Goal: Task Accomplishment & Management: Use online tool/utility

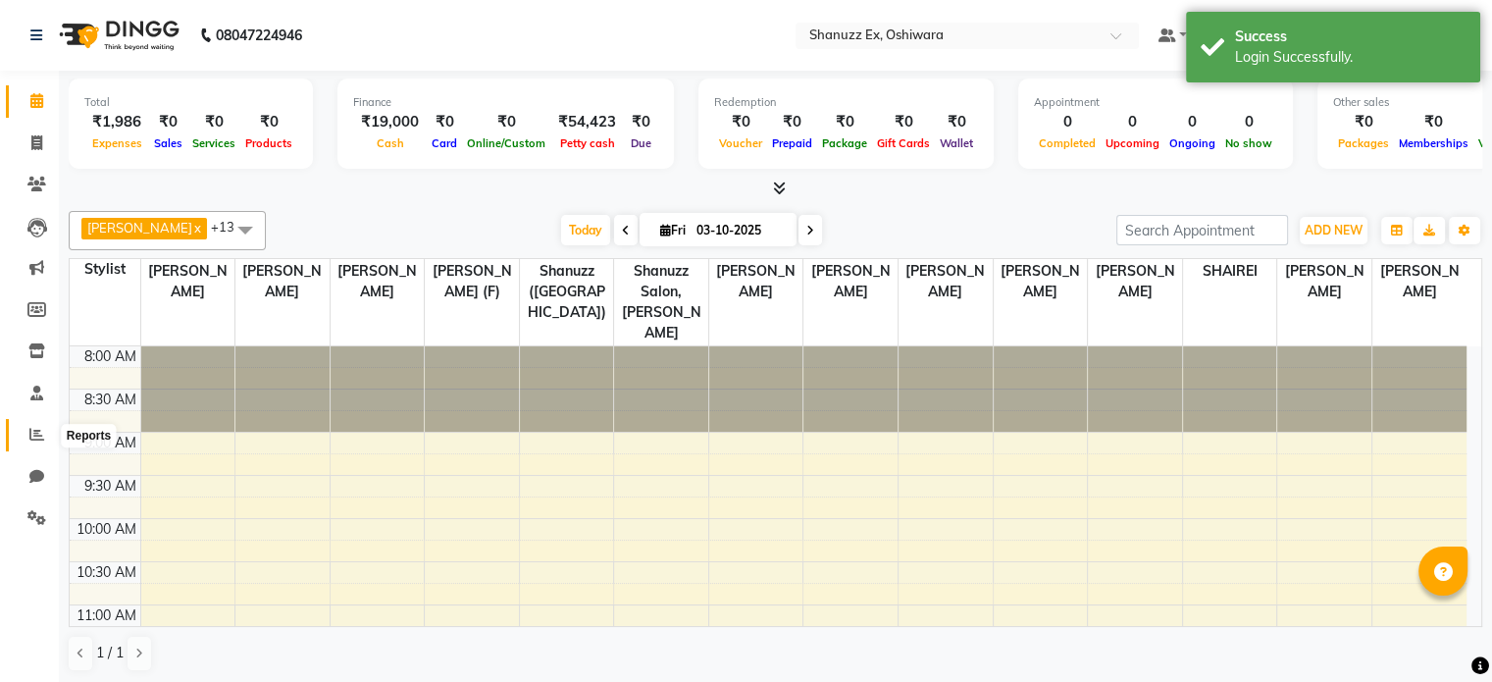
click at [34, 441] on icon at bounding box center [36, 434] width 15 height 15
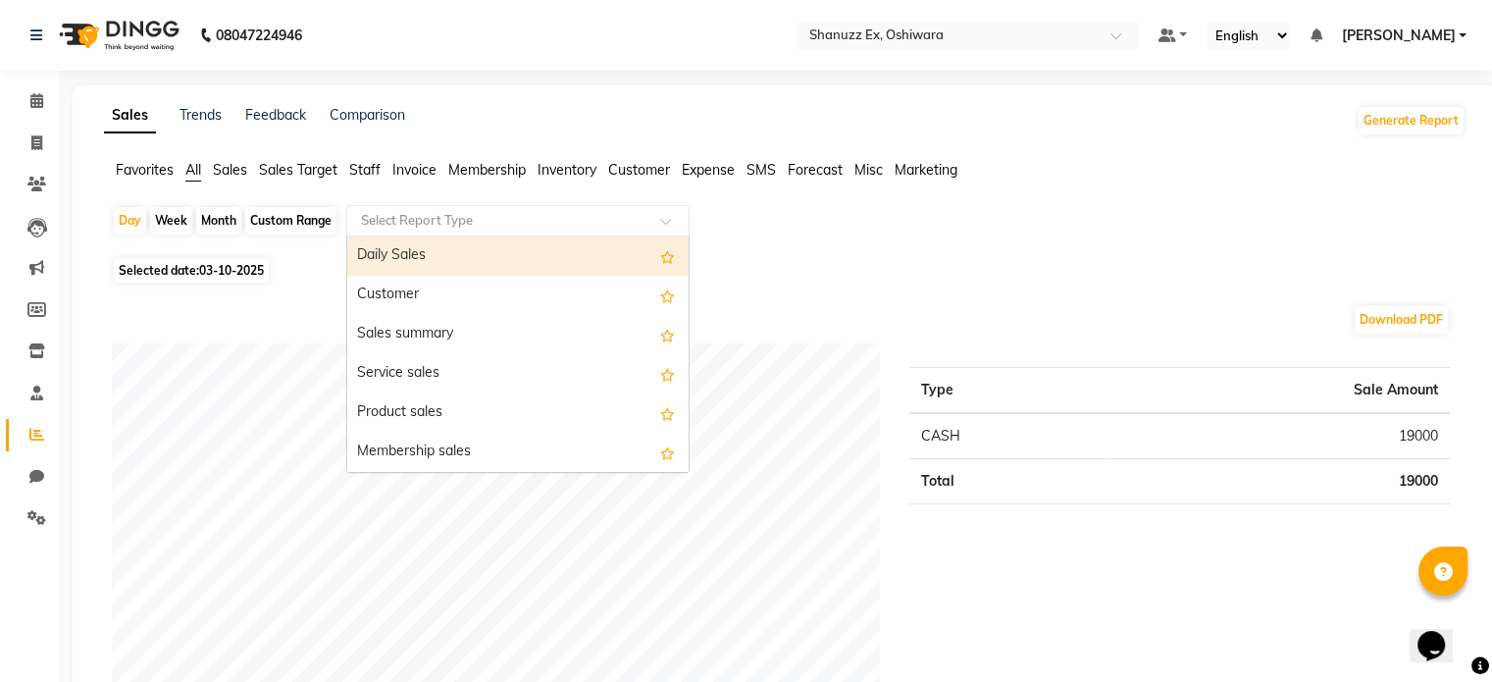
click at [392, 219] on input "text" at bounding box center [498, 221] width 283 height 20
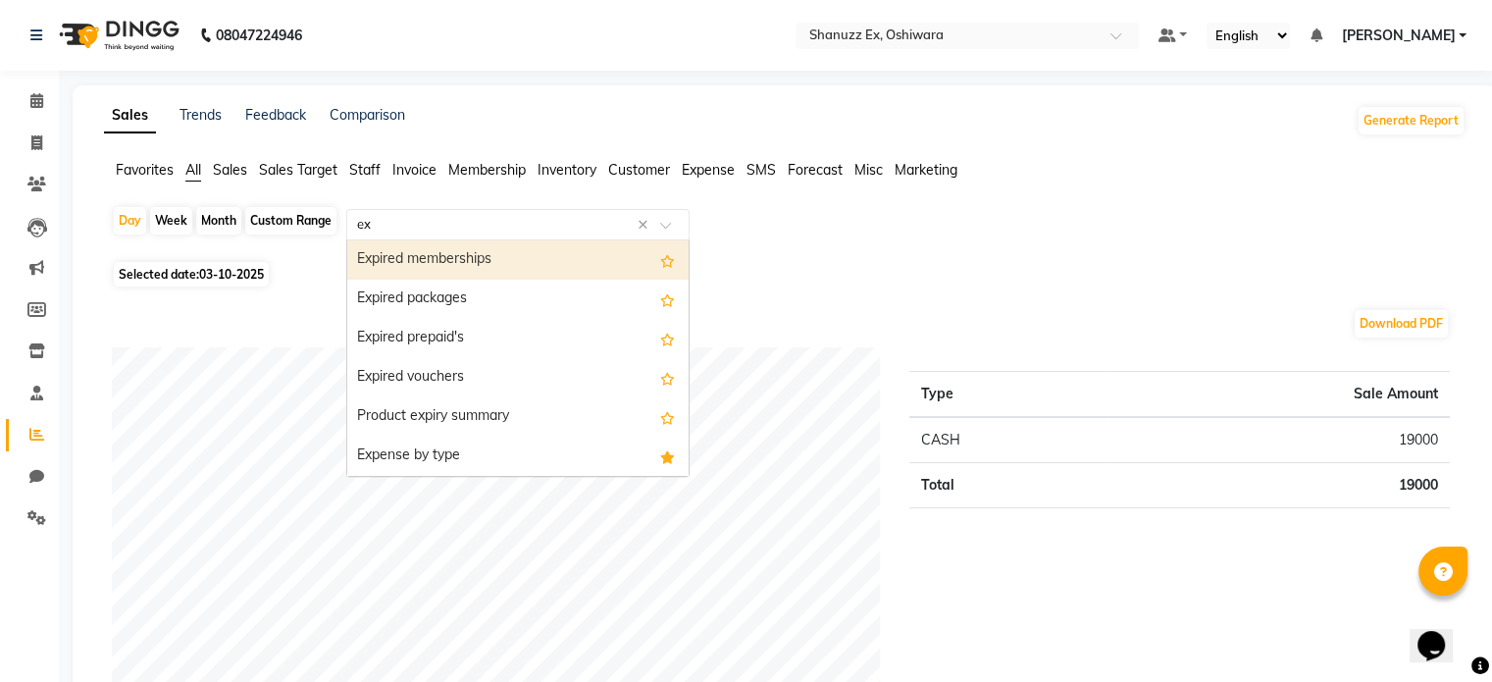
type input "exp"
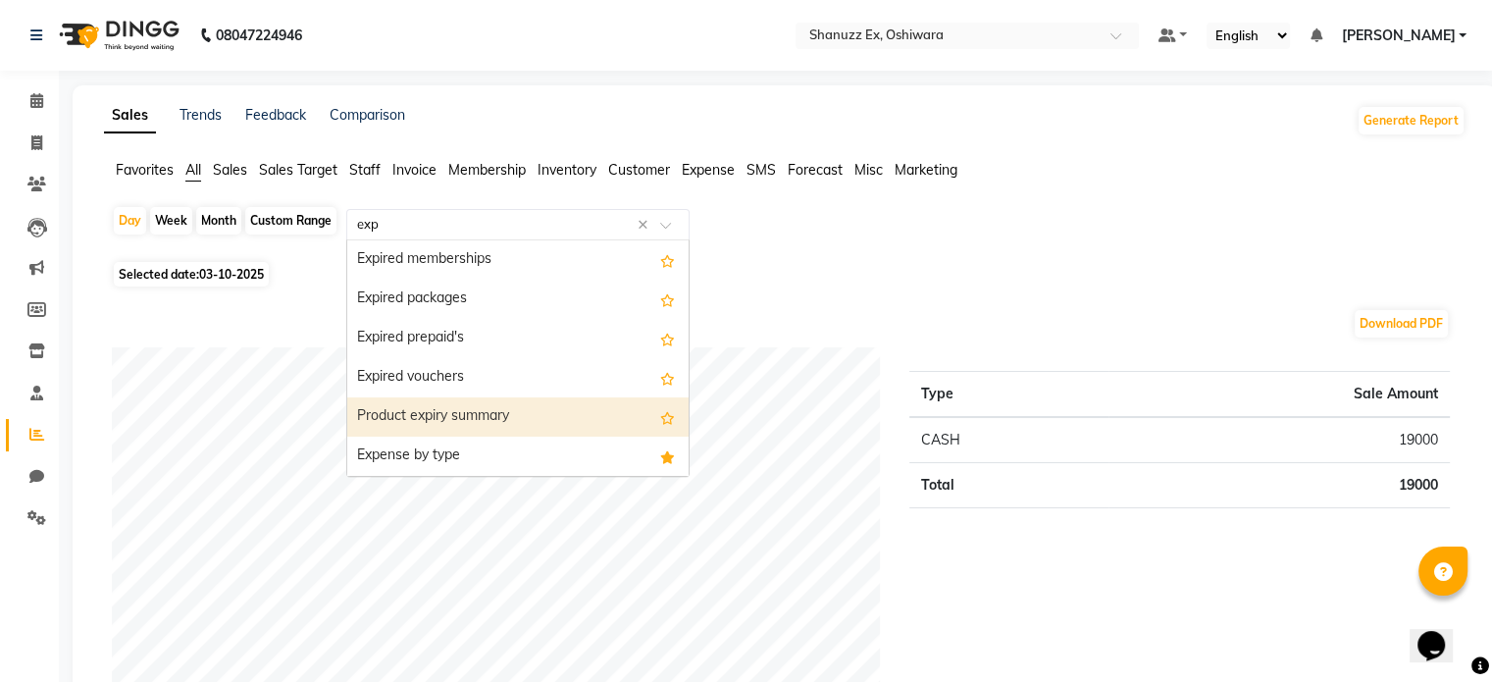
scroll to position [39, 0]
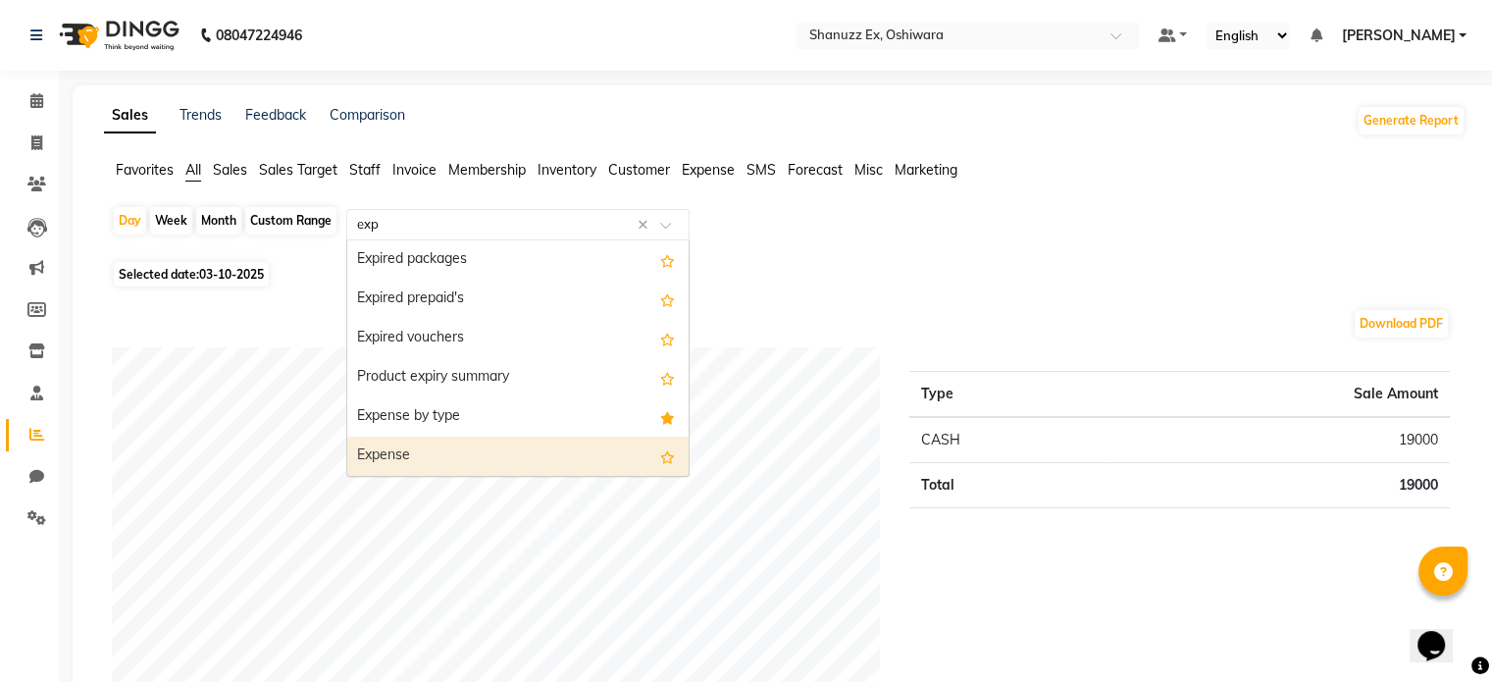
click at [438, 450] on div "Expense" at bounding box center [517, 456] width 341 height 39
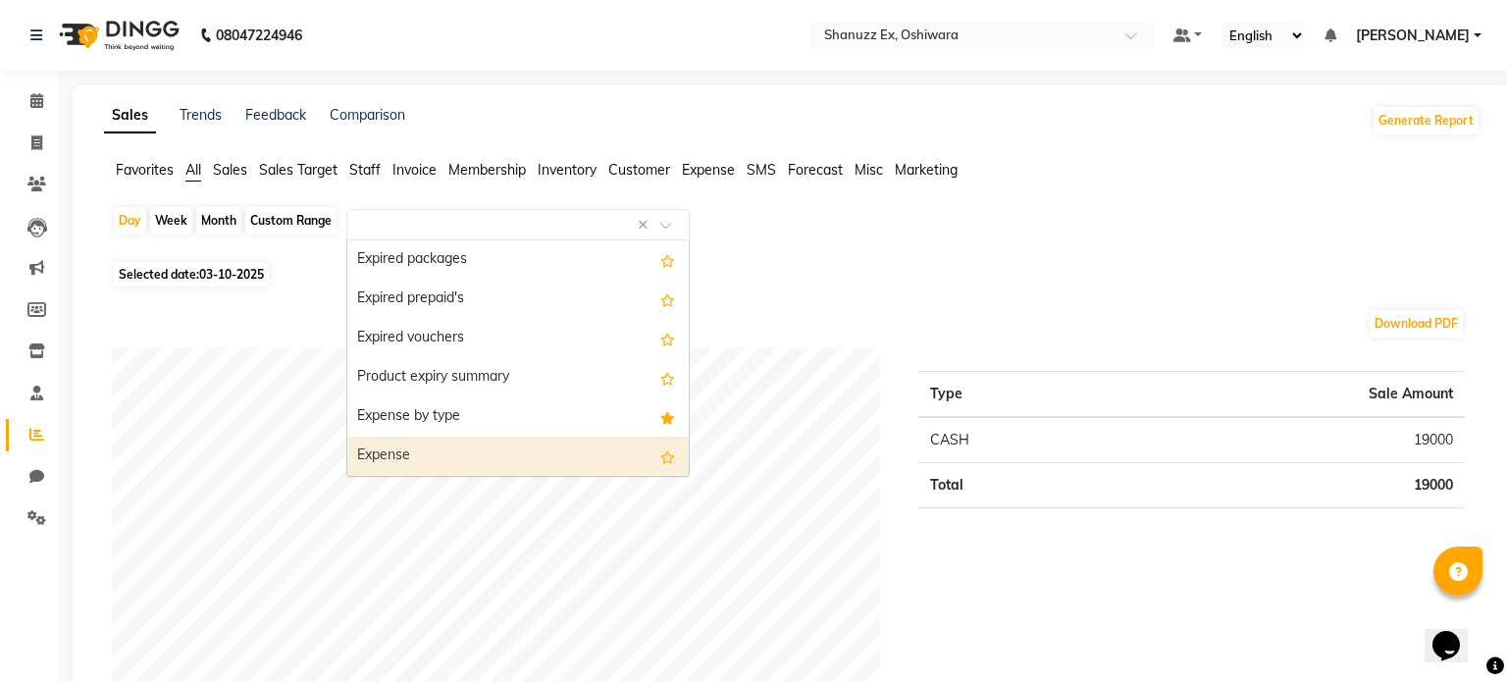
select select "full_report"
select select "csv"
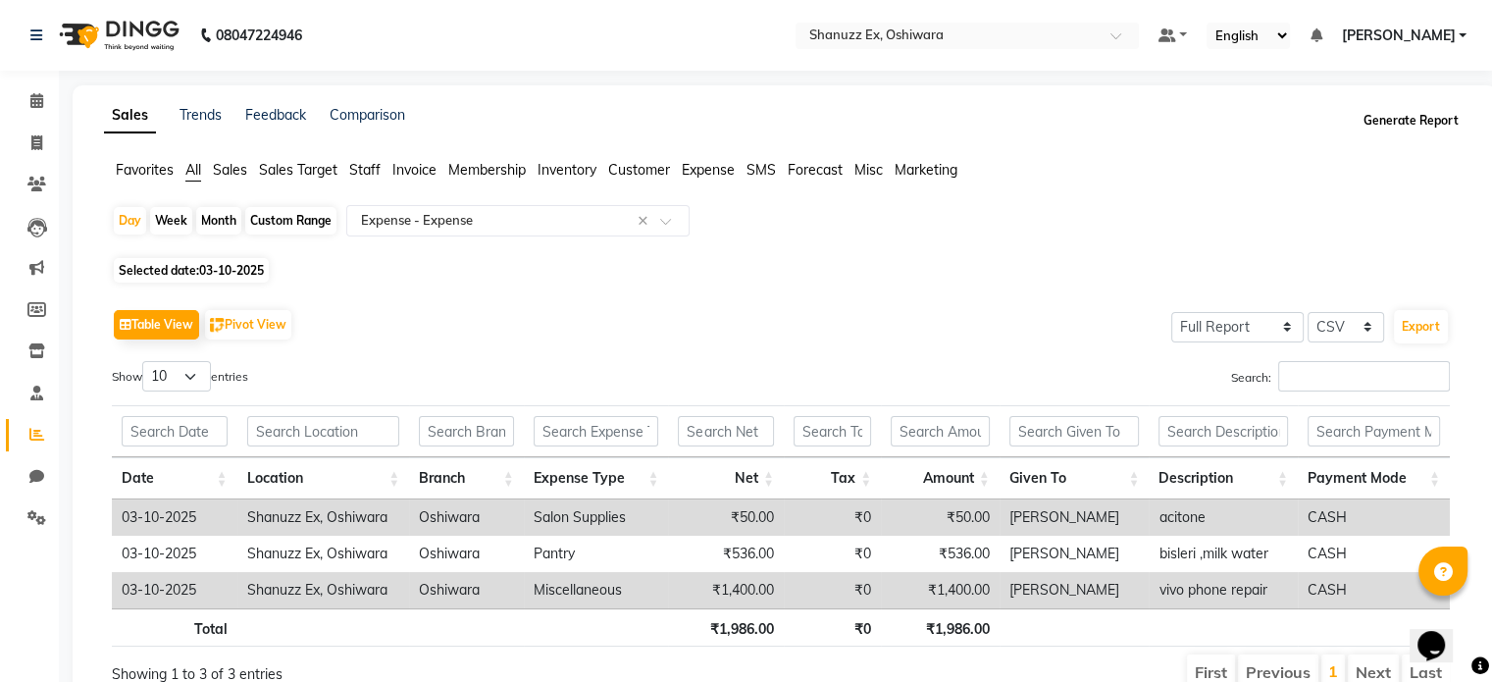
click at [1375, 128] on button "Generate Report" at bounding box center [1411, 120] width 105 height 27
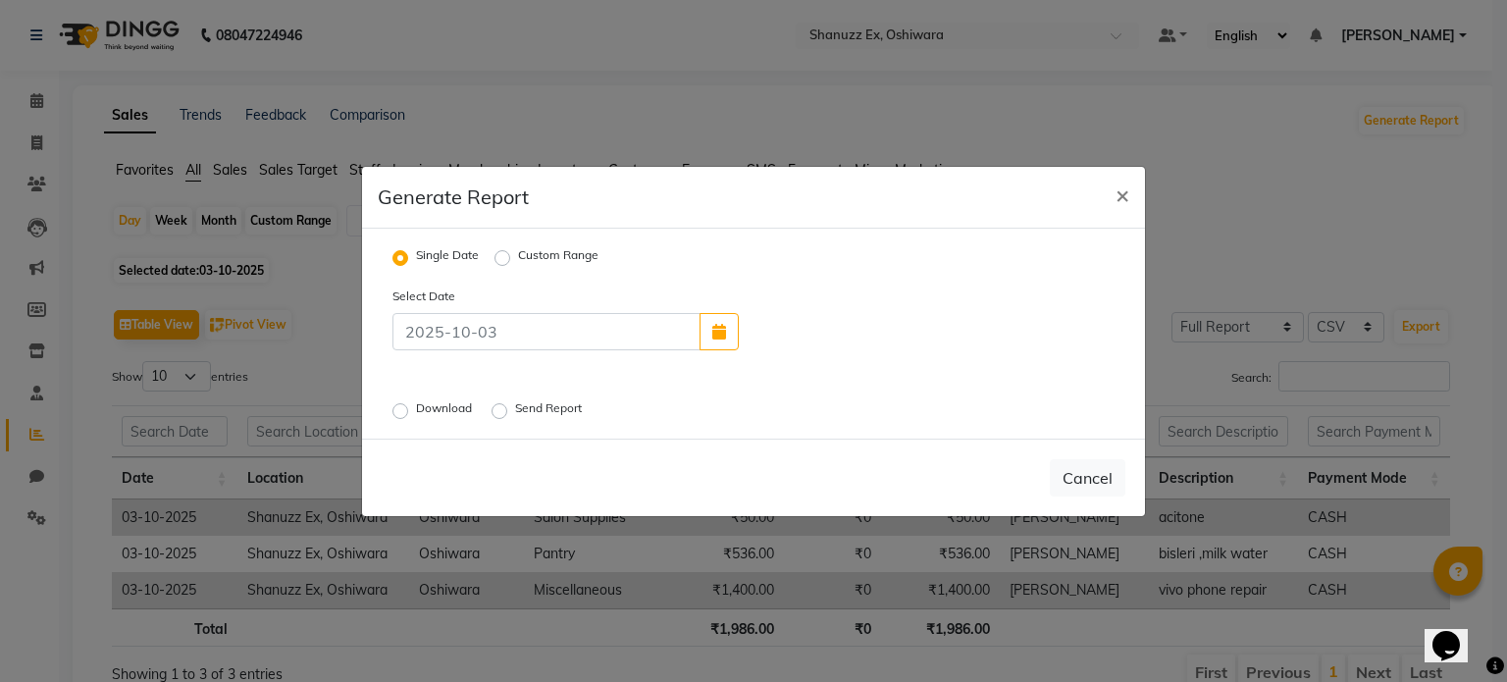
click at [416, 415] on label "Download" at bounding box center [446, 411] width 60 height 24
click at [401, 415] on input "Download" at bounding box center [403, 410] width 14 height 14
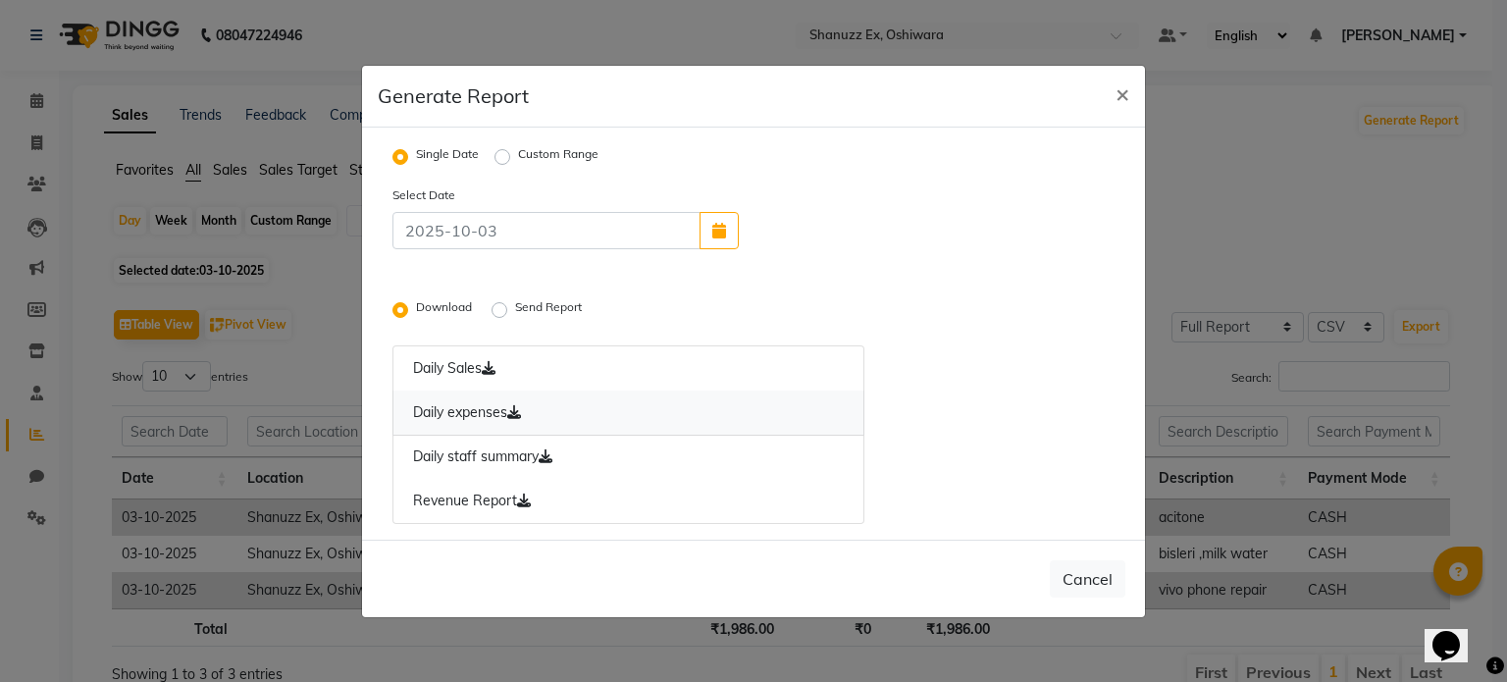
click at [585, 412] on link "Daily expenses" at bounding box center [628, 412] width 472 height 45
click at [1271, 156] on ngb-modal-window "Generate Report × Single Date Custom Range Select Date Download Send Report Dai…" at bounding box center [753, 341] width 1507 height 682
click at [1127, 85] on span "×" at bounding box center [1122, 92] width 14 height 29
radio input "false"
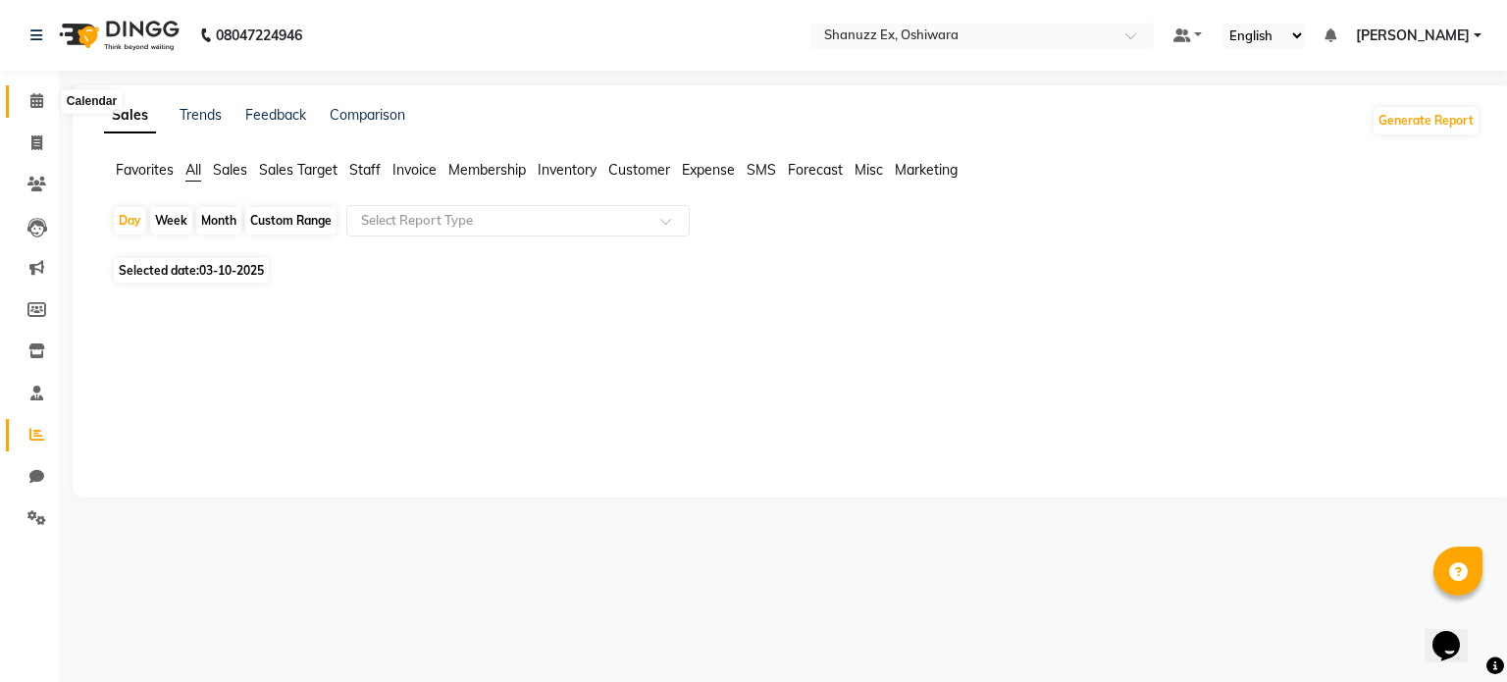
click at [37, 97] on icon at bounding box center [36, 100] width 13 height 15
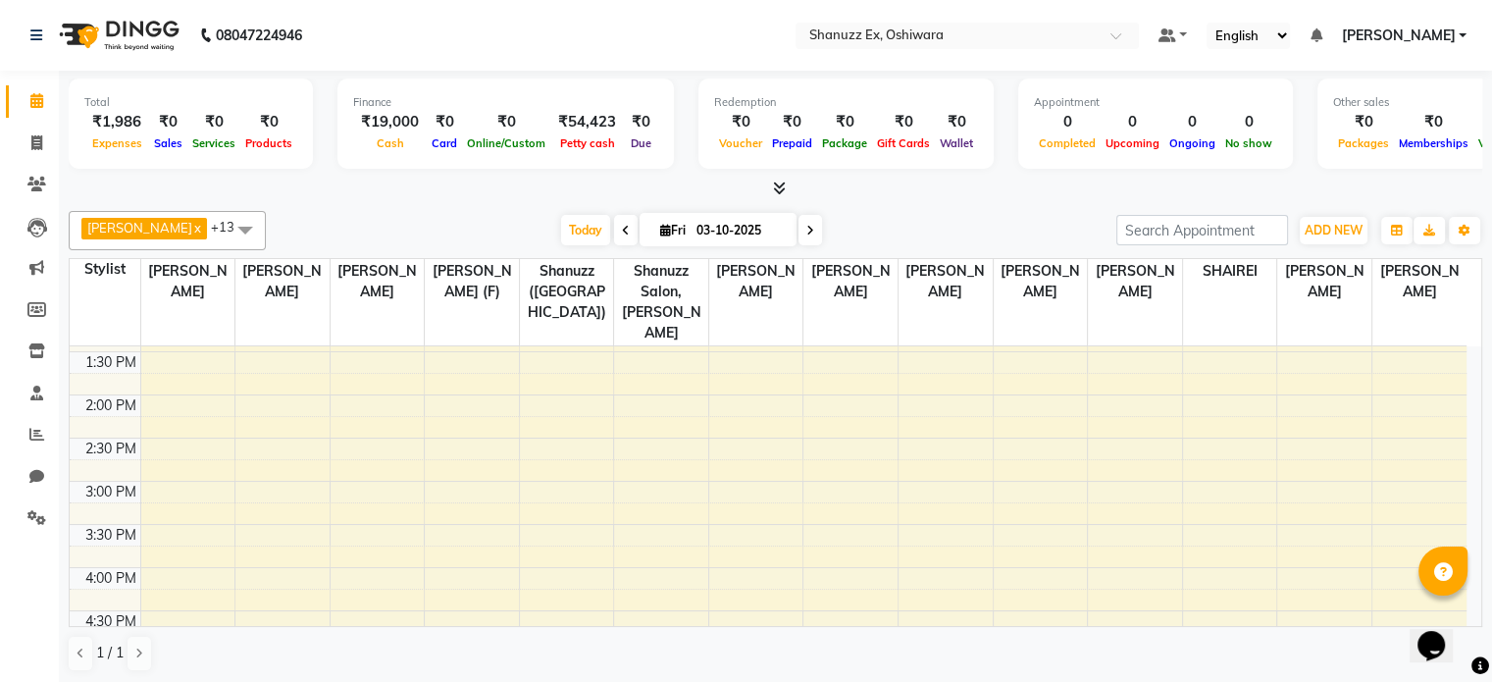
scroll to position [810, 0]
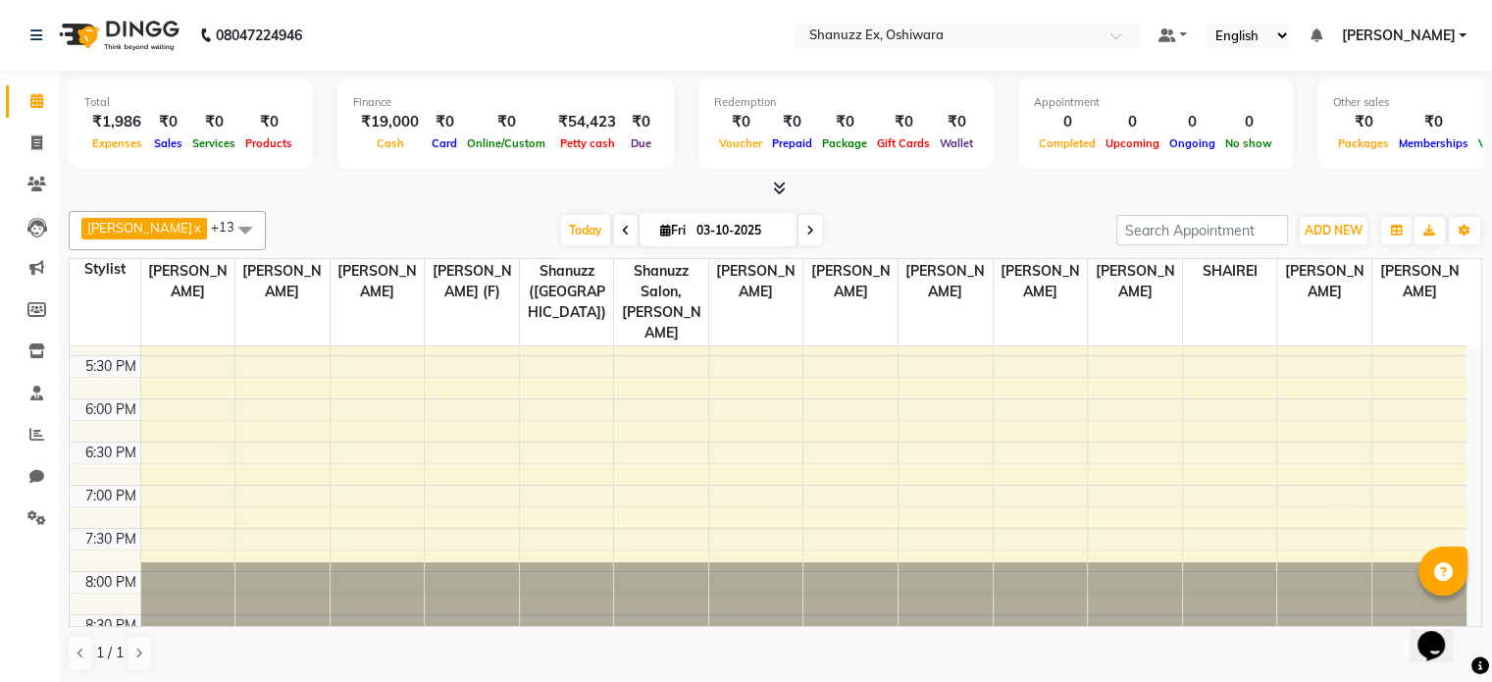
click at [986, 232] on div "[DATE] [DATE]" at bounding box center [691, 230] width 831 height 29
